Goal: Find specific page/section: Find specific page/section

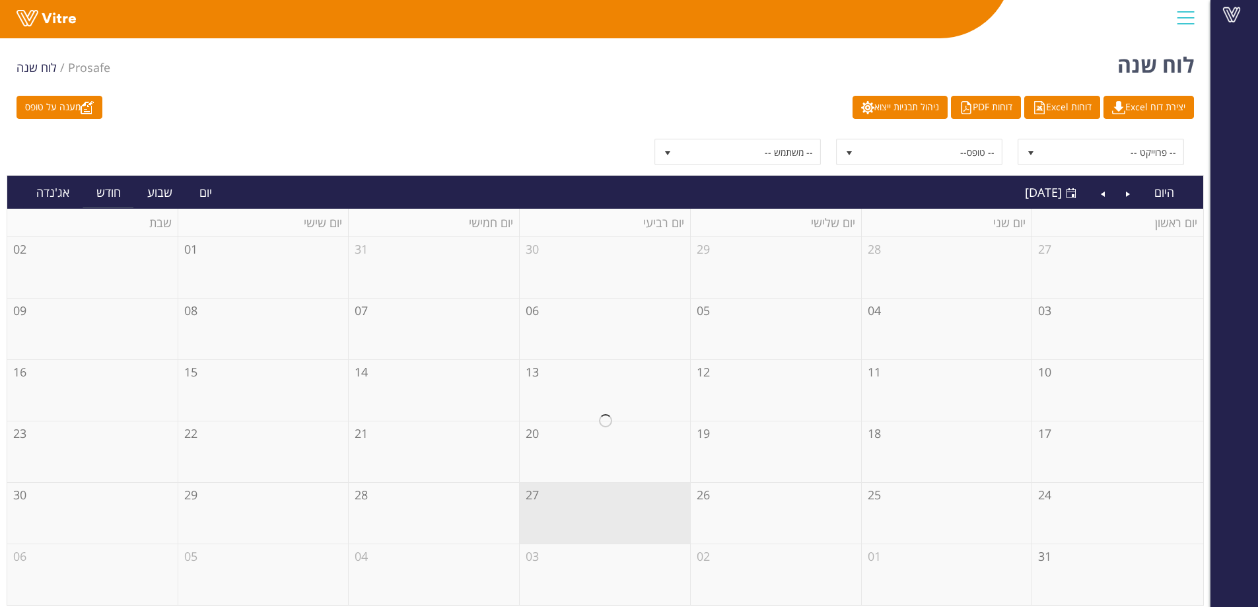
scroll to position [5, 0]
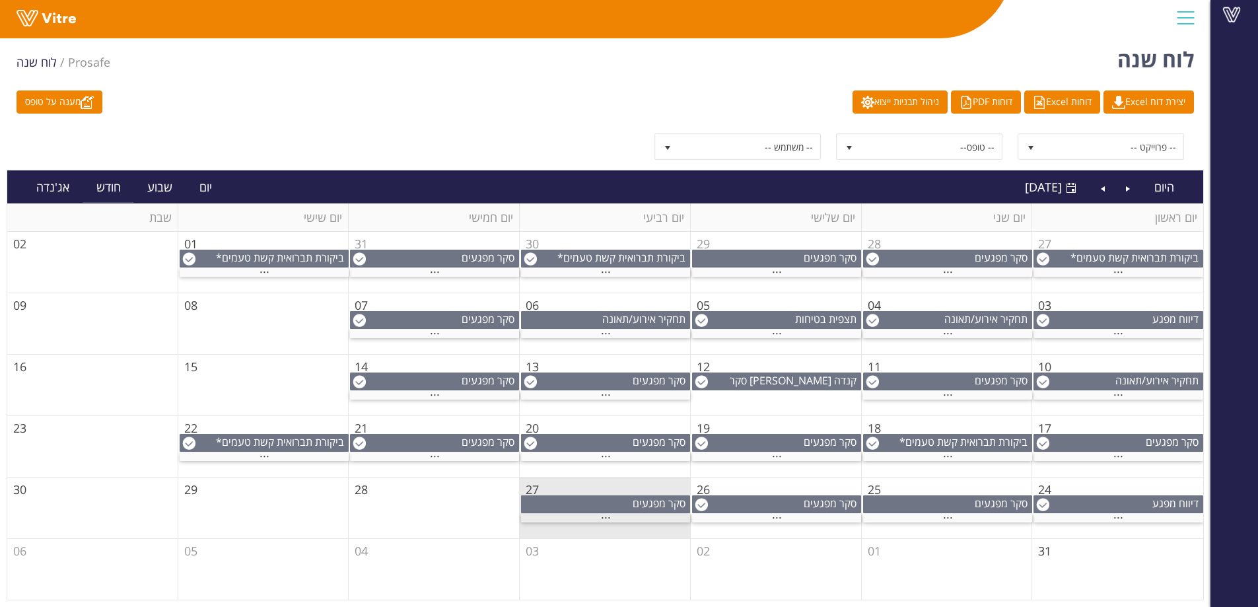
click at [594, 521] on div "..." at bounding box center [605, 518] width 169 height 9
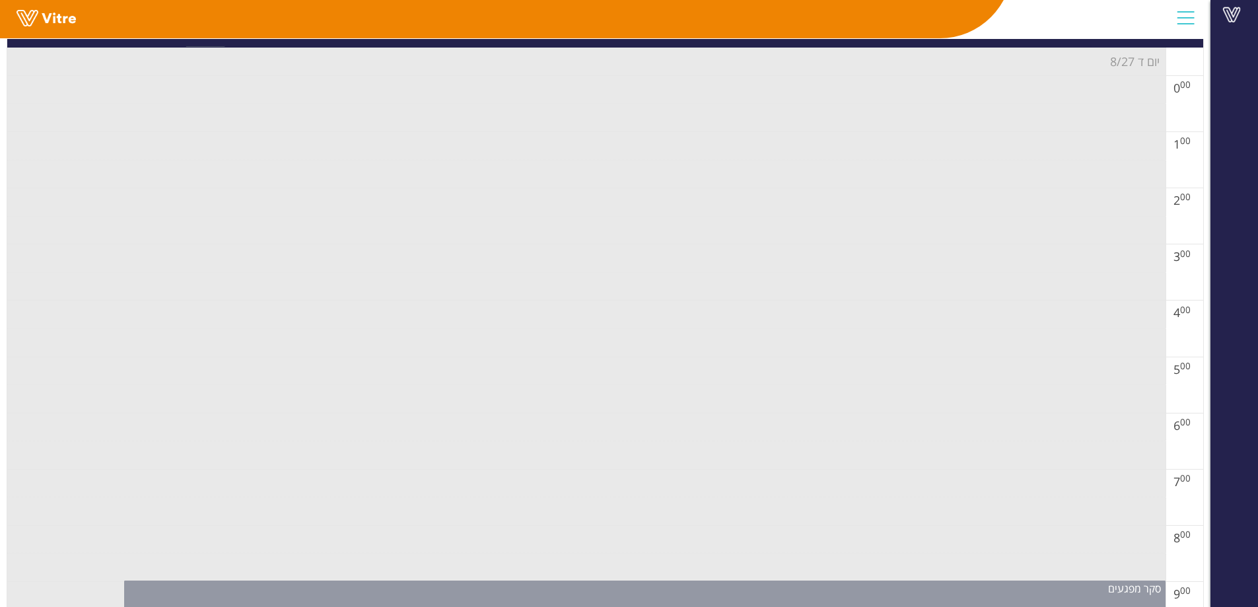
scroll to position [402, 0]
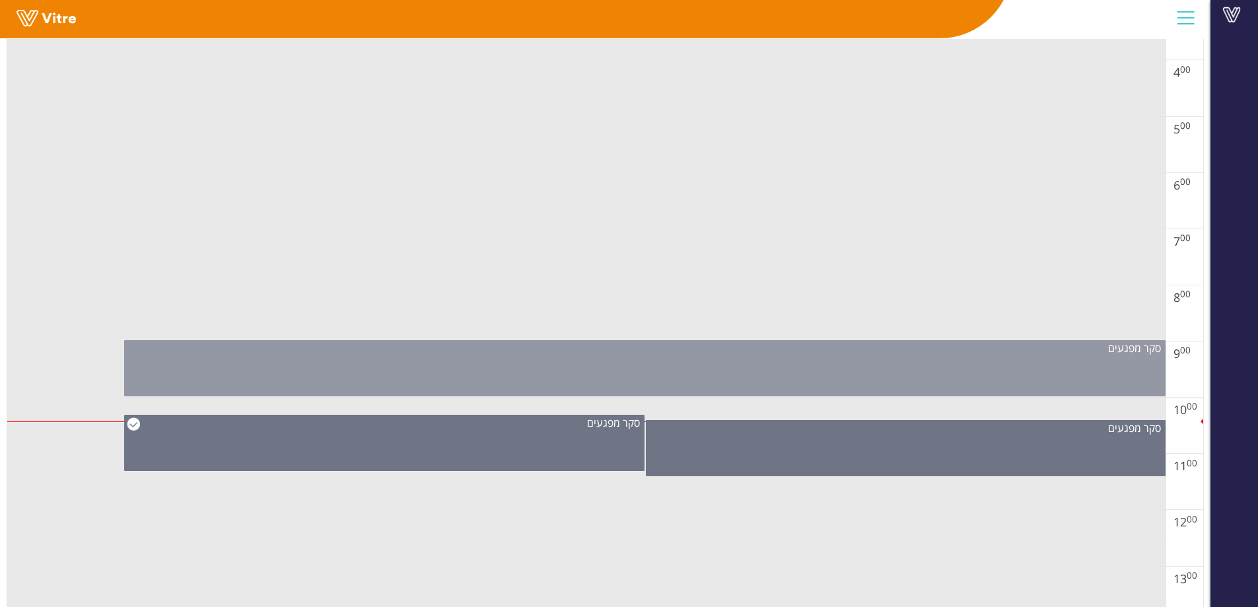
click at [645, 364] on div "סקר מפגעים" at bounding box center [645, 368] width 1042 height 56
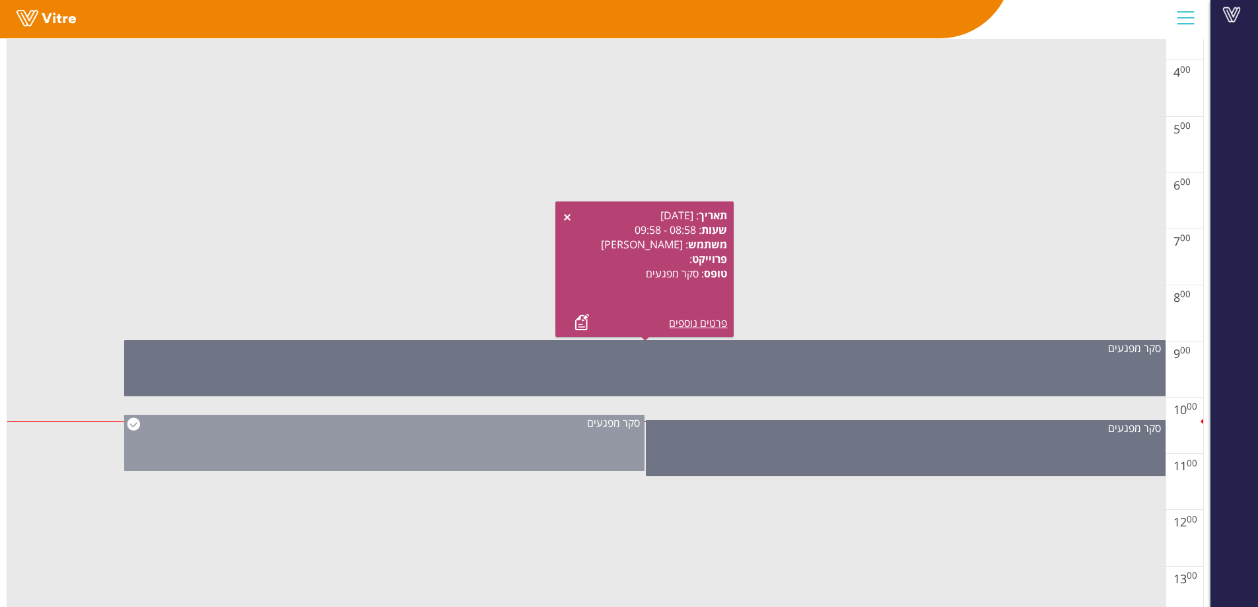
click at [591, 454] on div "סקר מפגעים" at bounding box center [384, 443] width 520 height 56
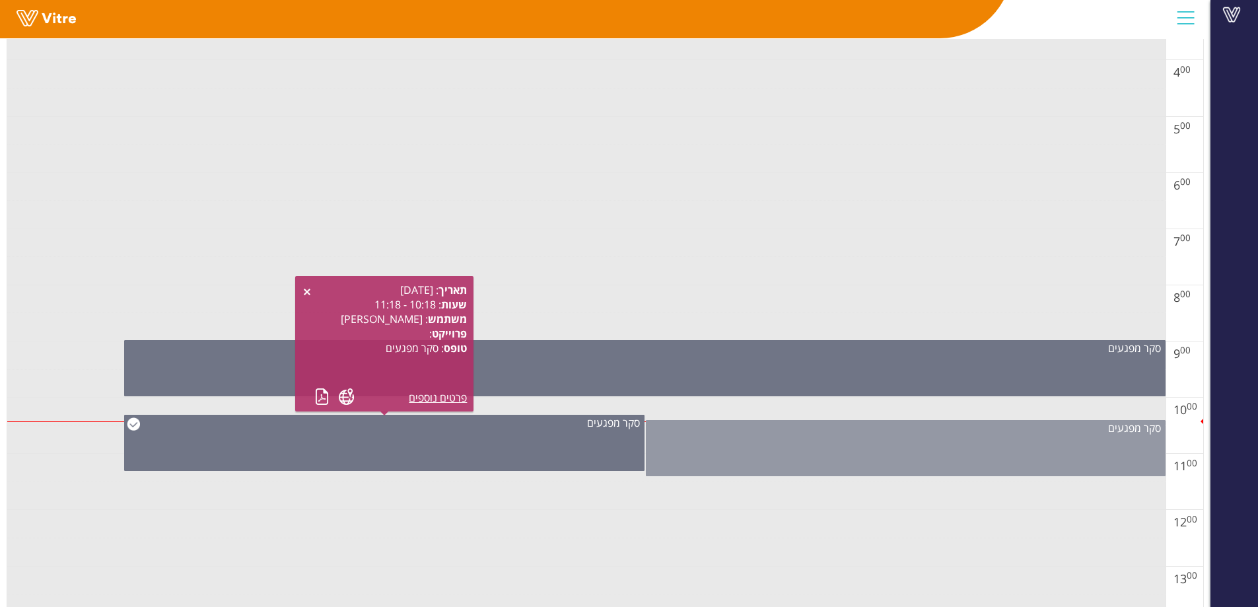
click at [706, 451] on div "סקר מפגעים" at bounding box center [906, 448] width 520 height 56
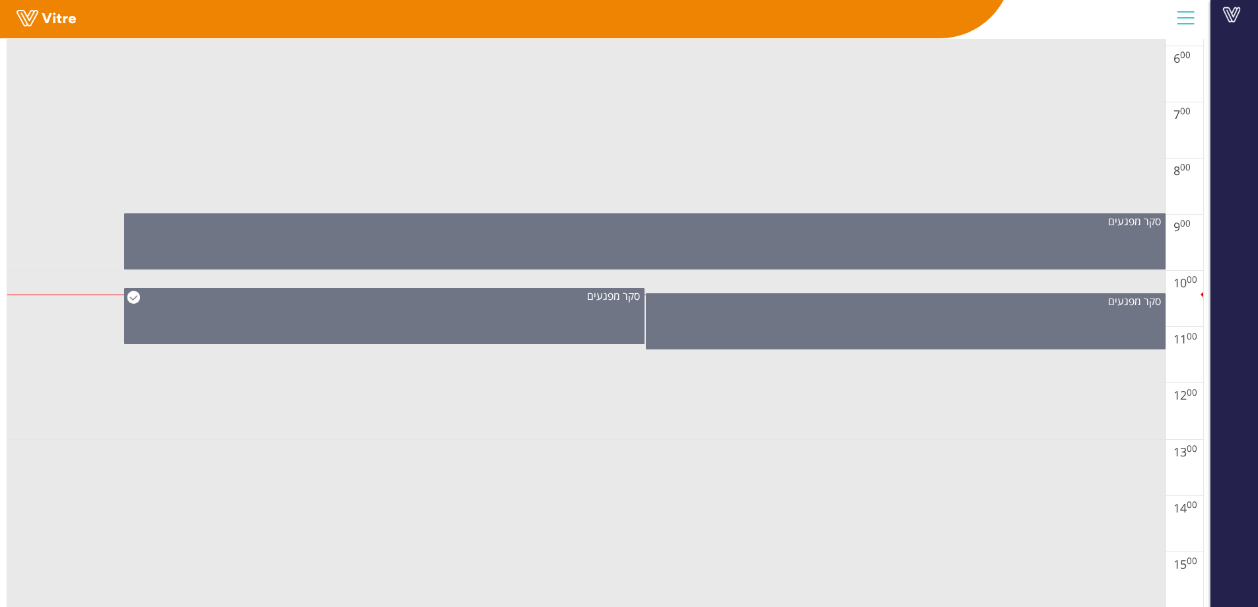
scroll to position [534, 0]
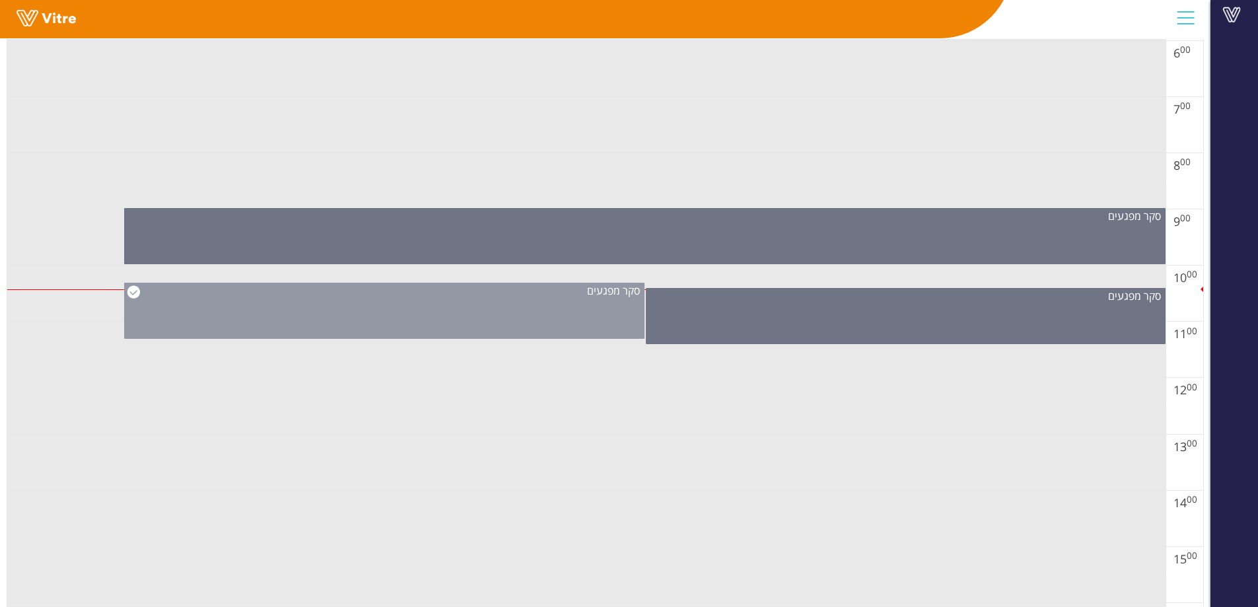
click at [450, 333] on div "סקר מפגעים" at bounding box center [384, 311] width 520 height 56
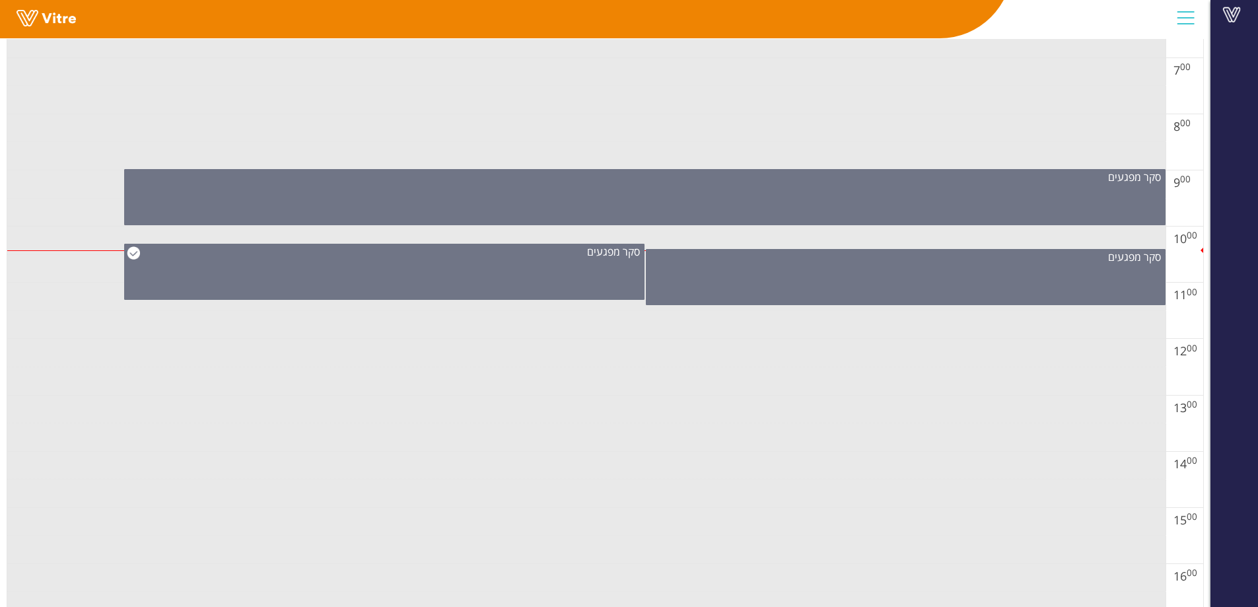
scroll to position [468, 0]
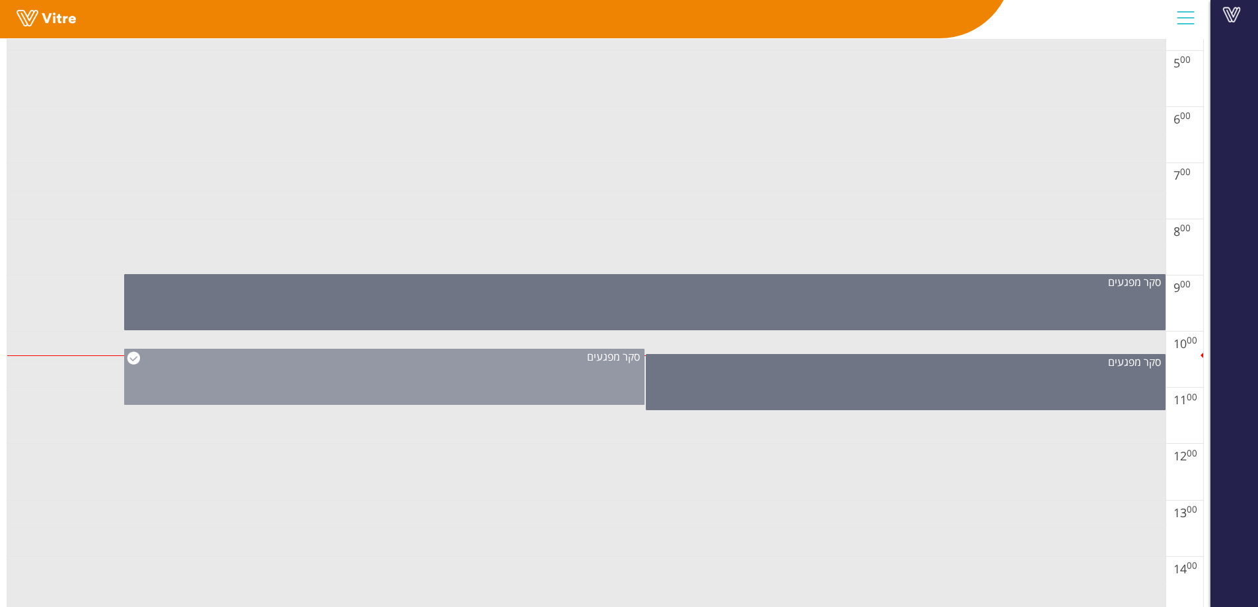
click at [532, 390] on div "סקר מפגעים" at bounding box center [384, 377] width 520 height 56
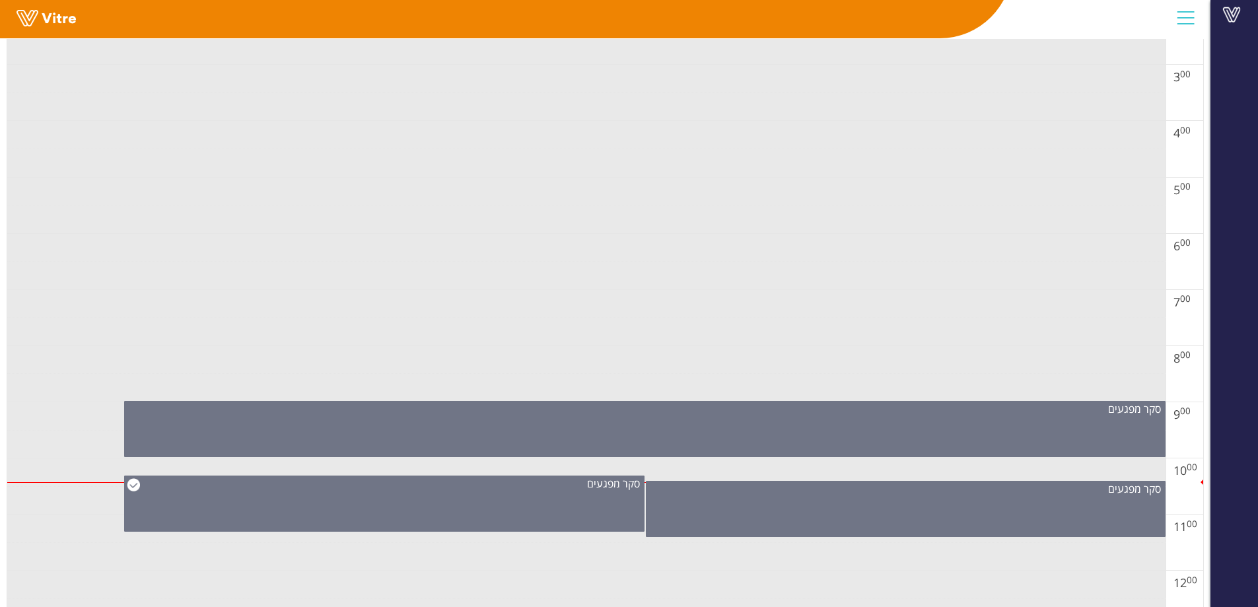
scroll to position [137, 0]
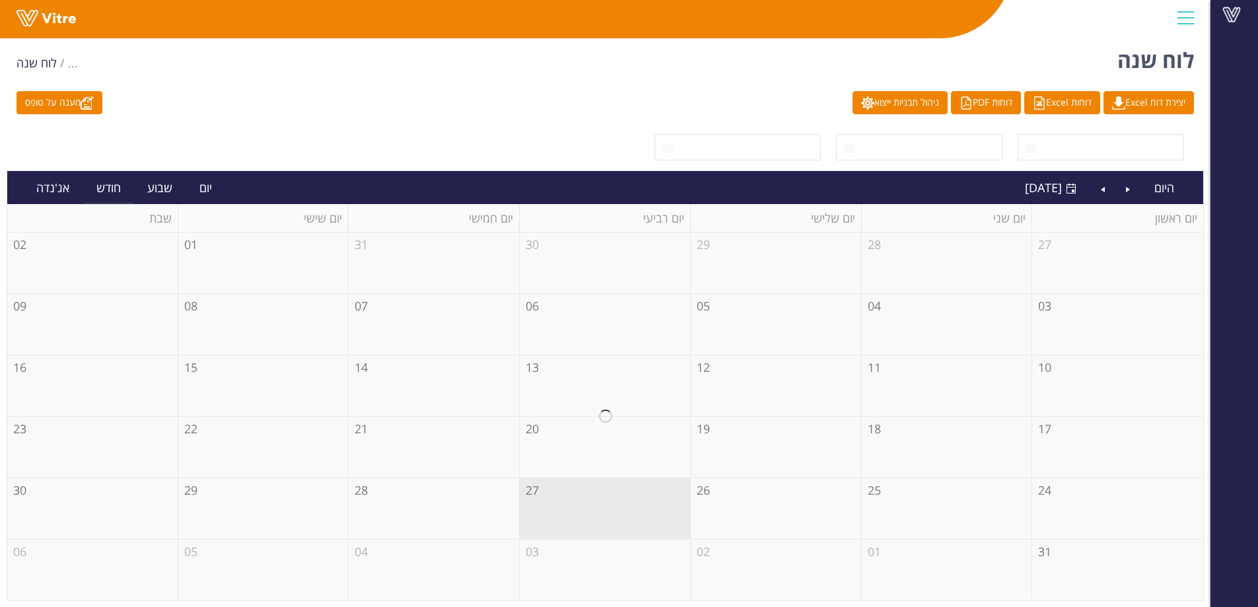
scroll to position [5, 0]
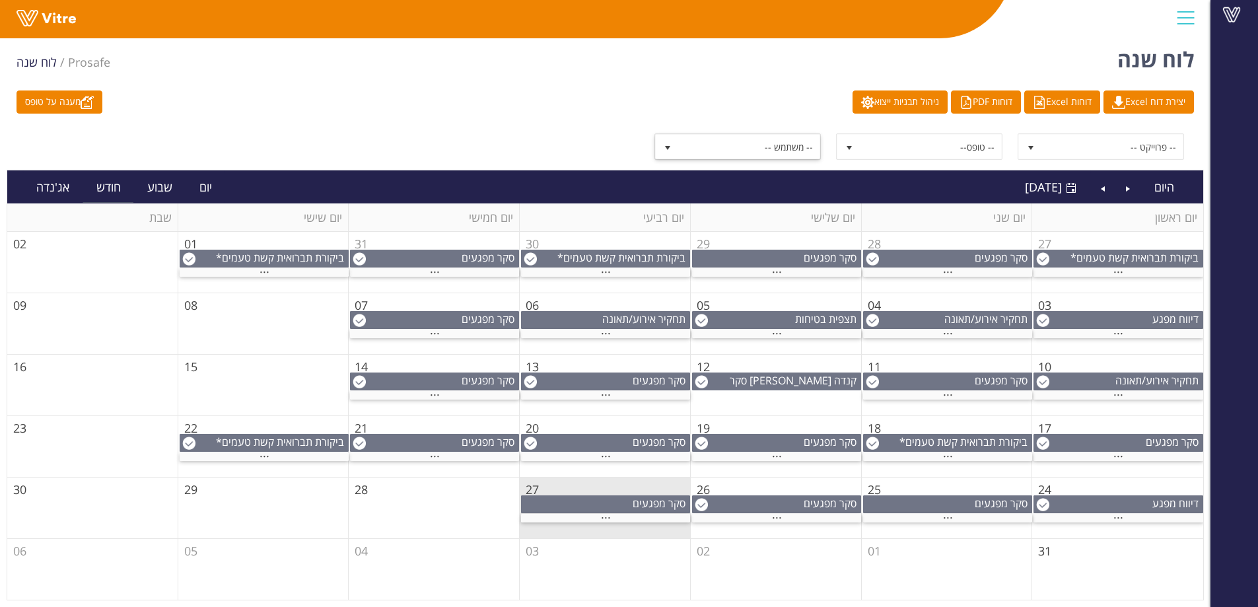
click at [785, 149] on span "-- משתמש --" at bounding box center [749, 147] width 141 height 24
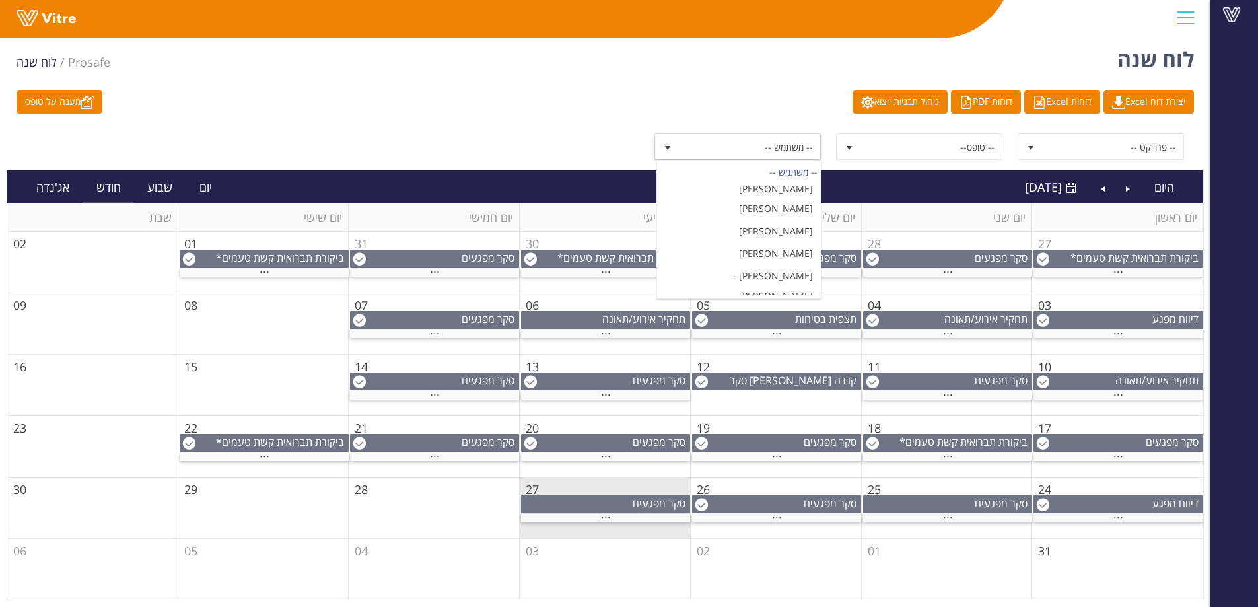
scroll to position [227, 0]
click at [762, 264] on li "לירי ויג" at bounding box center [739, 275] width 164 height 22
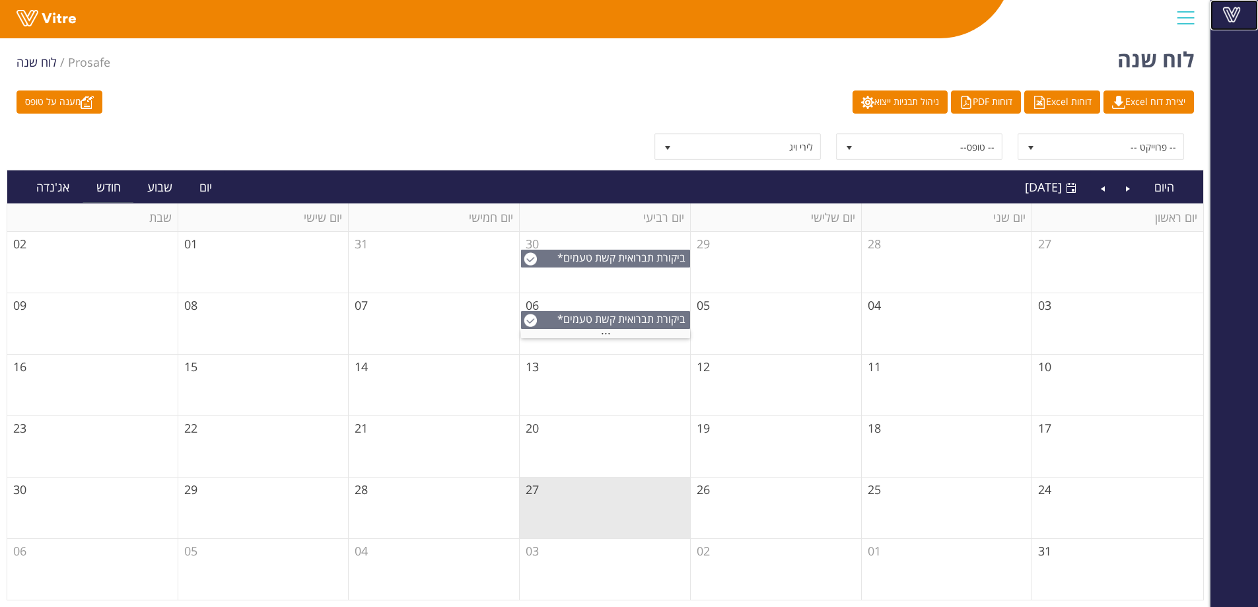
click at [1236, 13] on span at bounding box center [1231, 15] width 33 height 16
